Goal: Information Seeking & Learning: Learn about a topic

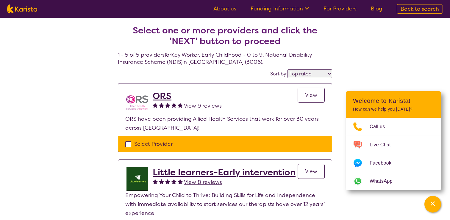
select select "by_score"
click at [407, 10] on span "Back to search" at bounding box center [420, 8] width 38 height 7
select select "Key Worker"
select select "EC"
select select "NDIS"
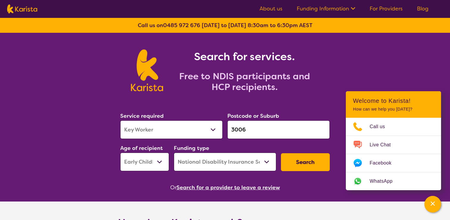
click at [266, 162] on select "Home Care Package (HCP) National Disability Insurance Scheme (NDIS) I don't know" at bounding box center [225, 161] width 102 height 18
click at [266, 163] on select "Home Care Package (HCP) National Disability Insurance Scheme (NDIS) I don't know" at bounding box center [225, 161] width 102 height 18
click at [249, 161] on select "Home Care Package (HCP) National Disability Insurance Scheme (NDIS) I don't know" at bounding box center [225, 161] width 102 height 18
select select
click at [174, 152] on select "Home Care Package (HCP) National Disability Insurance Scheme (NDIS) I don't know" at bounding box center [225, 161] width 102 height 18
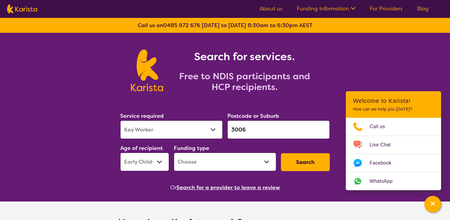
click at [237, 129] on input "3006" at bounding box center [278, 129] width 102 height 18
click at [274, 96] on section "Service required Allied Health Assistant Assessment ([MEDICAL_DATA] or [MEDICAL…" at bounding box center [225, 143] width 229 height 97
click at [289, 157] on button "Search" at bounding box center [305, 162] width 49 height 18
click at [212, 129] on select "Allied Health Assistant Assessment ([MEDICAL_DATA] or [MEDICAL_DATA]) Behaviour…" at bounding box center [171, 129] width 102 height 18
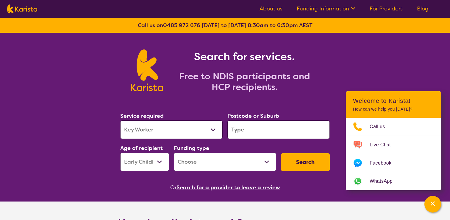
click at [209, 125] on select "Allied Health Assistant Assessment ([MEDICAL_DATA] or [MEDICAL_DATA]) Behaviour…" at bounding box center [171, 129] width 102 height 18
select select
click at [120, 120] on select "Allied Health Assistant Assessment ([MEDICAL_DATA] or [MEDICAL_DATA]) Behaviour…" at bounding box center [171, 129] width 102 height 18
click at [156, 164] on select "Early Childhood - 0 to 9 Child - 10 to 11 Adolescent - 12 to 17 Adult - 18 to 6…" at bounding box center [144, 161] width 49 height 18
click at [432, 207] on div "Channel Menu" at bounding box center [433, 203] width 12 height 13
